Goal: Complete application form: Complete application form

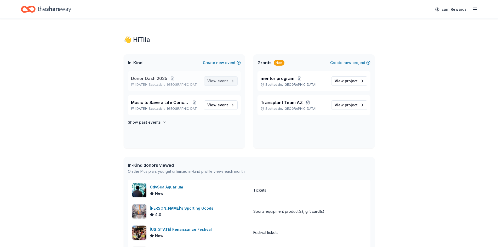
click at [217, 79] on span "View event" at bounding box center [218, 81] width 21 height 6
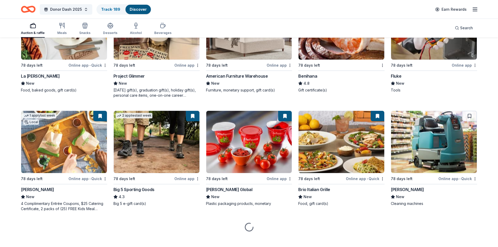
scroll to position [2784, 0]
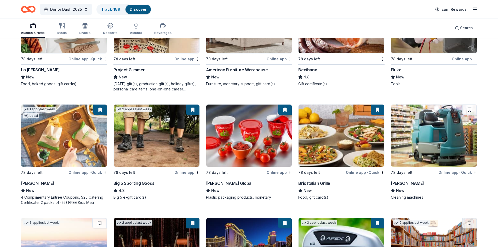
click at [326, 182] on div "Brio Italian Grille" at bounding box center [315, 183] width 32 height 6
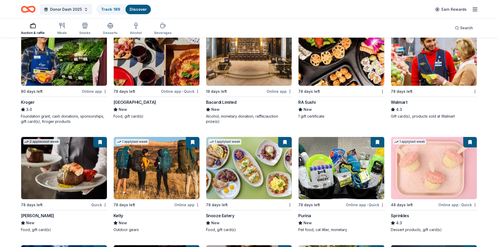
scroll to position [3063, 0]
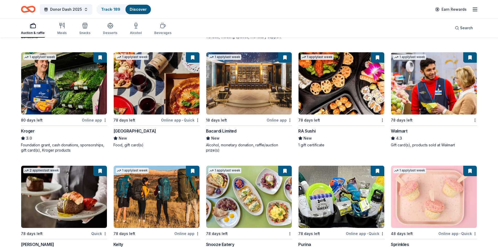
click at [321, 87] on img at bounding box center [342, 83] width 86 height 62
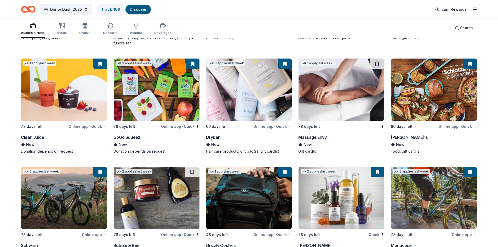
scroll to position [3442, 0]
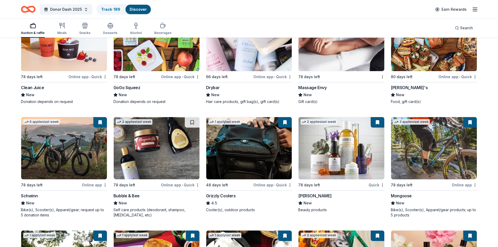
click at [118, 194] on div "Bubble & Bee" at bounding box center [127, 196] width 26 height 6
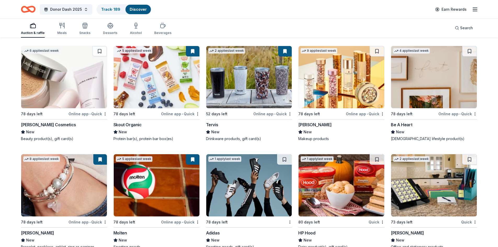
scroll to position [4636, 0]
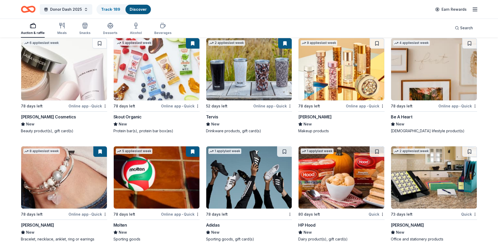
click at [29, 222] on div "[PERSON_NAME]" at bounding box center [37, 225] width 33 height 6
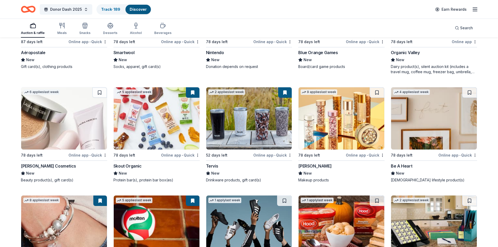
scroll to position [4584, 0]
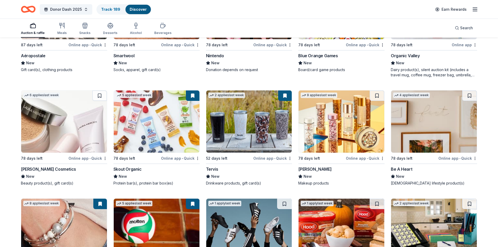
click at [242, 121] on img at bounding box center [249, 122] width 86 height 62
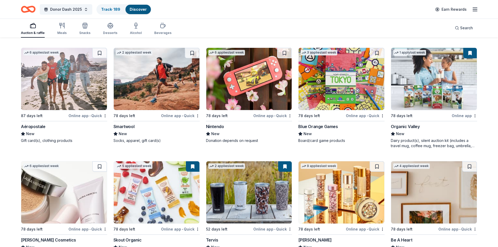
scroll to position [4505, 0]
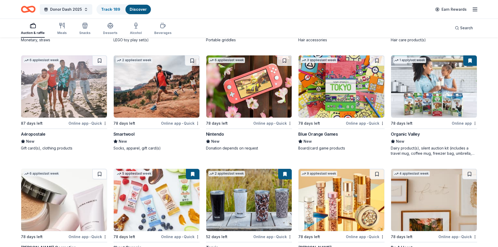
click at [215, 131] on div "Nintendo" at bounding box center [215, 134] width 18 height 6
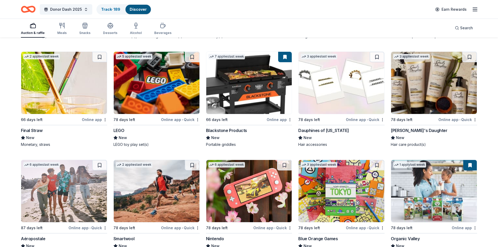
scroll to position [4374, 0]
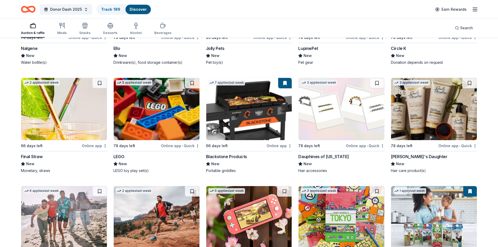
click at [150, 117] on img at bounding box center [157, 109] width 86 height 62
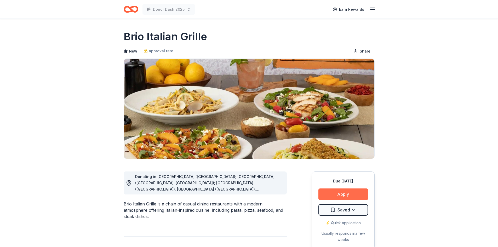
click at [344, 192] on button "Apply" at bounding box center [344, 195] width 50 height 12
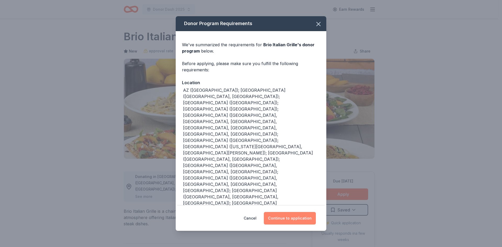
click at [304, 212] on button "Continue to application" at bounding box center [290, 218] width 52 height 13
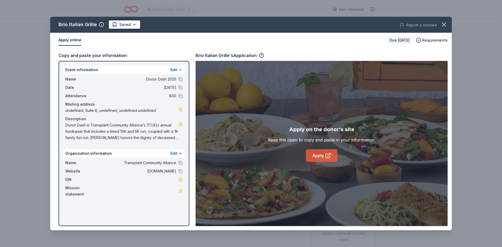
click at [322, 155] on link "Apply" at bounding box center [322, 155] width 32 height 13
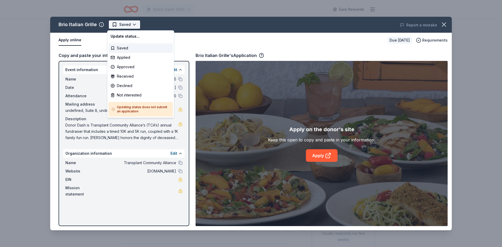
click at [117, 25] on html "Donor Dash 2025 Earn Rewards Due in 78 days Share Brio Italian Grille New appro…" at bounding box center [251, 123] width 502 height 247
click at [125, 58] on div "Applied" at bounding box center [141, 57] width 64 height 9
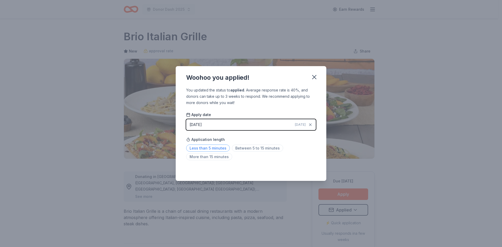
click at [224, 148] on span "Less than 5 minutes" at bounding box center [208, 148] width 44 height 7
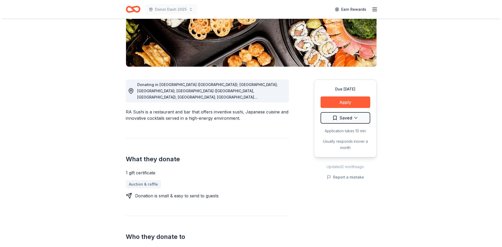
scroll to position [105, 0]
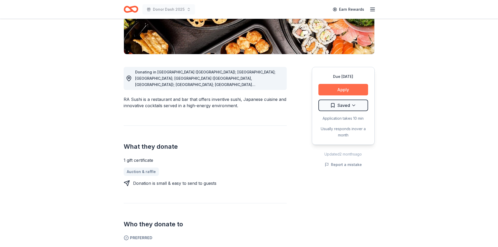
click at [341, 88] on button "Apply" at bounding box center [344, 90] width 50 height 12
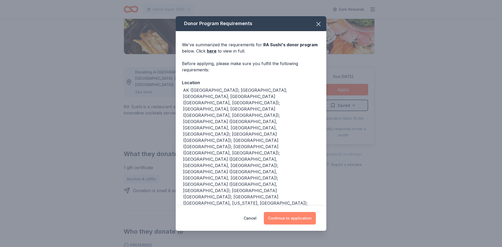
click at [305, 217] on button "Continue to application" at bounding box center [290, 218] width 52 height 13
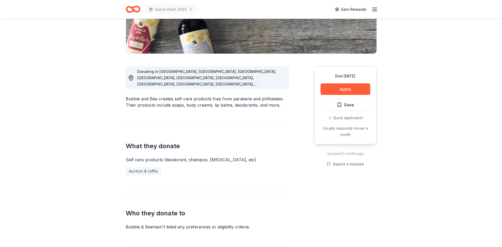
scroll to position [105, 0]
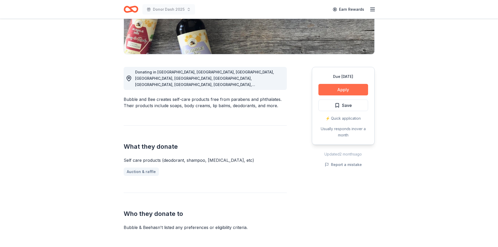
click at [350, 90] on button "Apply" at bounding box center [344, 90] width 50 height 12
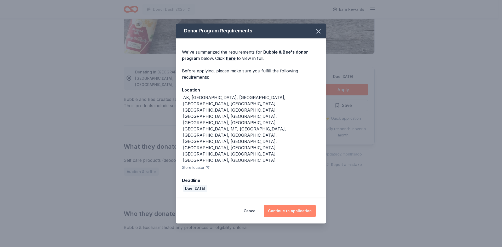
click at [276, 205] on button "Continue to application" at bounding box center [290, 211] width 52 height 13
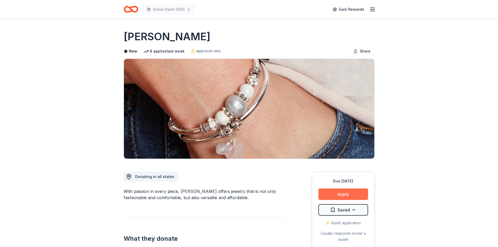
click at [358, 192] on button "Apply" at bounding box center [344, 195] width 50 height 12
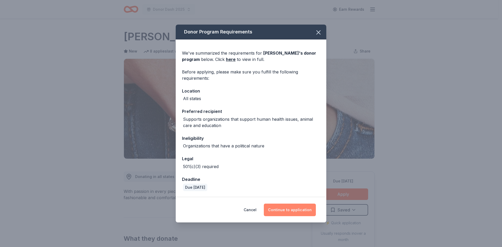
click at [287, 211] on button "Continue to application" at bounding box center [290, 210] width 52 height 13
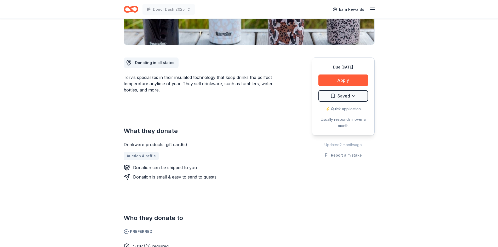
scroll to position [105, 0]
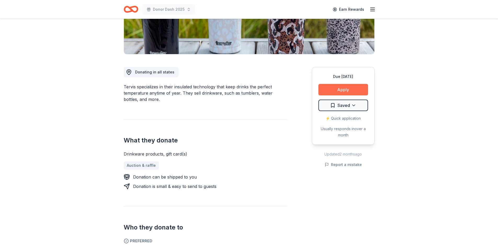
click at [353, 87] on button "Apply" at bounding box center [344, 90] width 50 height 12
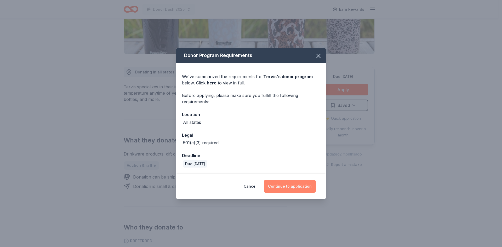
click at [278, 185] on button "Continue to application" at bounding box center [290, 186] width 52 height 13
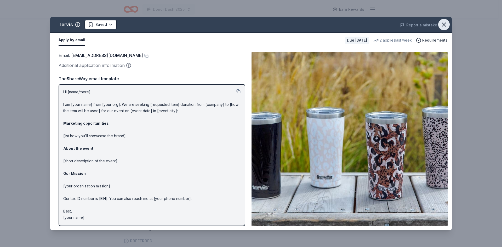
click at [444, 24] on icon "button" at bounding box center [444, 24] width 7 height 7
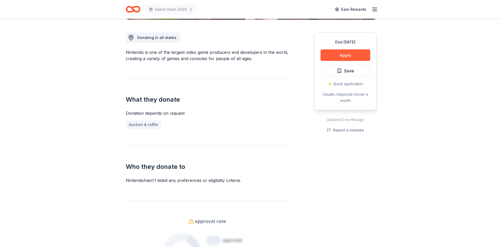
scroll to position [79, 0]
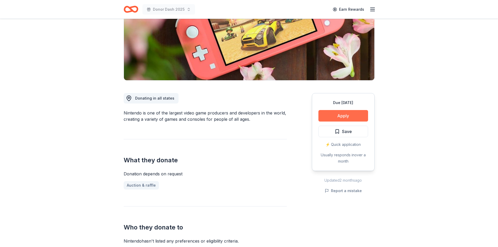
click at [339, 113] on button "Apply" at bounding box center [344, 116] width 50 height 12
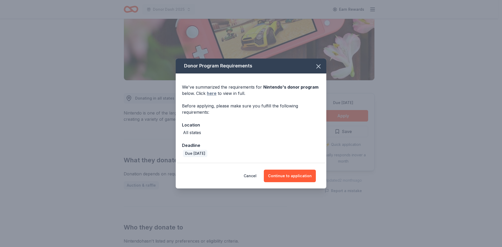
click at [213, 93] on link "here" at bounding box center [212, 93] width 10 height 6
click at [277, 177] on button "Continue to application" at bounding box center [290, 176] width 52 height 13
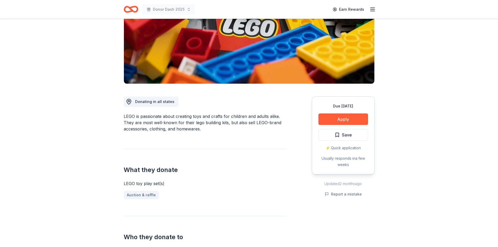
scroll to position [79, 0]
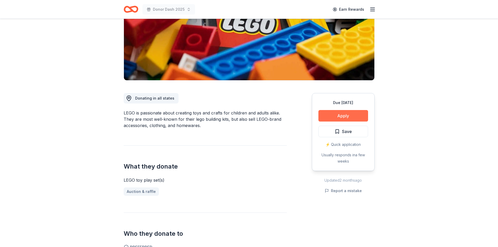
click at [330, 113] on button "Apply" at bounding box center [344, 116] width 50 height 12
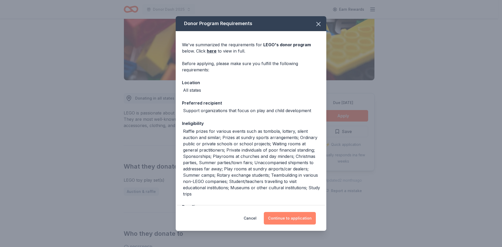
click at [275, 218] on button "Continue to application" at bounding box center [290, 218] width 52 height 13
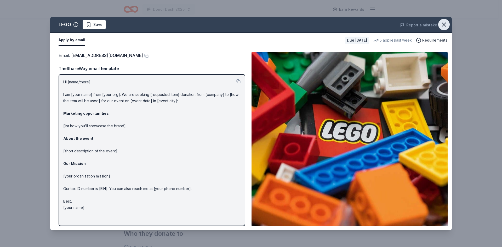
click at [446, 25] on icon "button" at bounding box center [444, 24] width 7 height 7
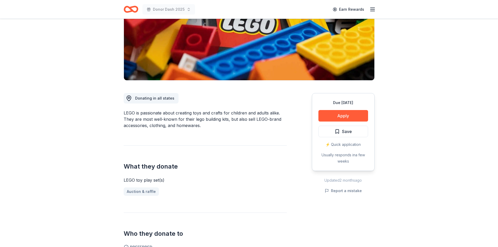
click at [135, 10] on icon "Home" at bounding box center [131, 9] width 15 height 12
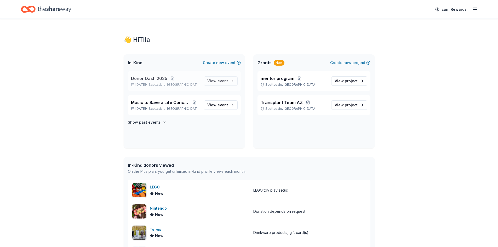
click at [145, 77] on span "Donor Dash 2025" at bounding box center [149, 78] width 36 height 6
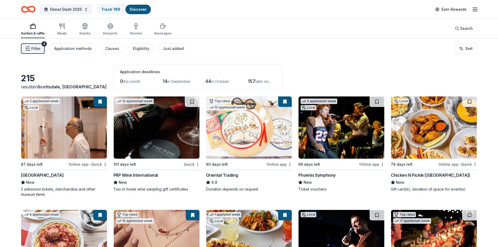
click at [29, 48] on icon "button" at bounding box center [27, 48] width 5 height 5
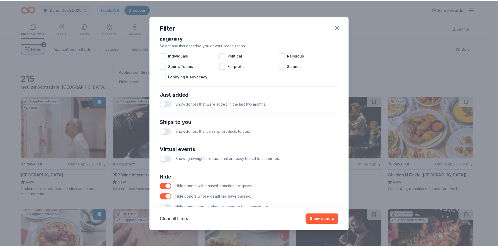
scroll to position [174, 0]
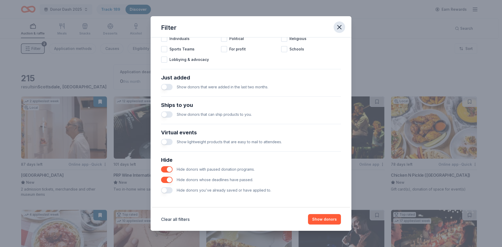
click at [341, 25] on icon "button" at bounding box center [339, 27] width 7 height 7
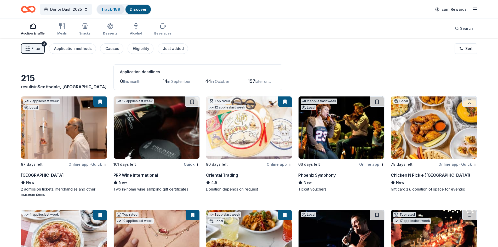
click at [107, 8] on link "Track · 189" at bounding box center [110, 9] width 19 height 4
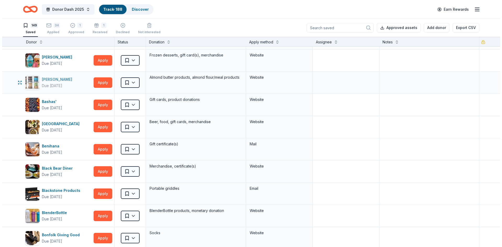
scroll to position [183, 0]
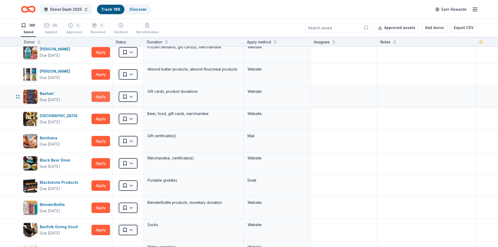
click at [97, 97] on button "Apply" at bounding box center [101, 97] width 19 height 10
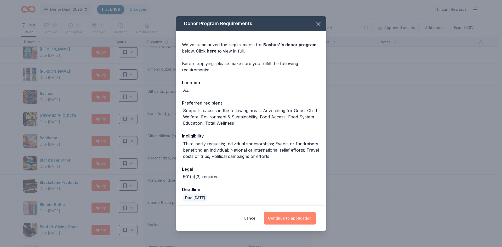
click at [280, 216] on button "Continue to application" at bounding box center [290, 218] width 52 height 13
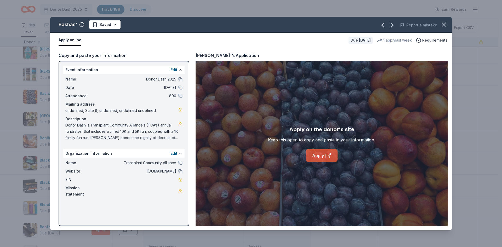
click at [320, 156] on link "Apply" at bounding box center [322, 155] width 32 height 13
click at [318, 156] on link "Apply" at bounding box center [322, 155] width 32 height 13
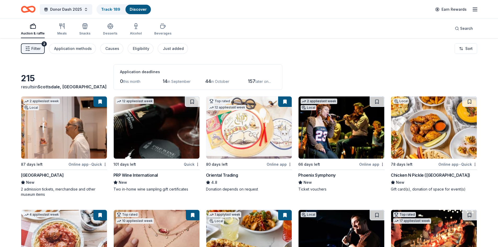
scroll to position [4374, 0]
